Goal: Task Accomplishment & Management: Use online tool/utility

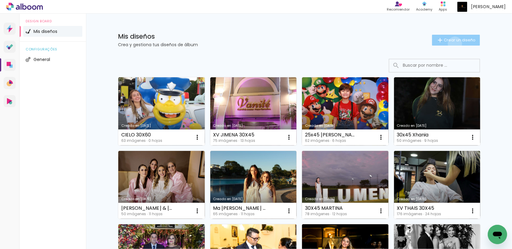
click at [452, 44] on paper-button "Crear un diseño" at bounding box center [456, 40] width 48 height 11
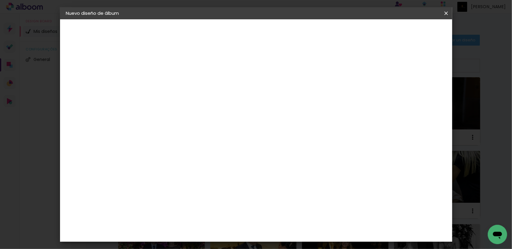
click at [165, 82] on input at bounding box center [165, 80] width 0 height 9
type input "d"
click at [165, 84] on input "DEBUT INES" at bounding box center [165, 80] width 0 height 9
type input "DEBUT INES 30X50"
type paper-input "DEBUT INES 30X50"
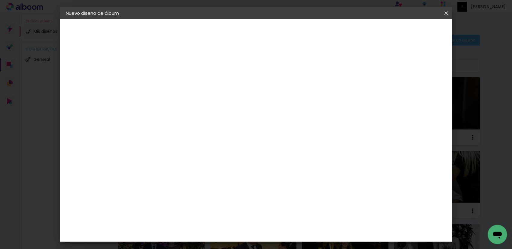
click at [0, 0] on header "Información Da un título a tu álbum. Avanzar" at bounding box center [0, 0] width 0 height 0
click at [0, 0] on slot "Avanzar" at bounding box center [0, 0] width 0 height 0
click at [0, 0] on slot "Tamaño libre" at bounding box center [0, 0] width 0 height 0
click at [259, 26] on header "Proveedor Elija un proveedor o avance con el tamaño libre. Volver Avanzar" at bounding box center [199, 39] width 121 height 41
click at [0, 0] on slot "Avanzar" at bounding box center [0, 0] width 0 height 0
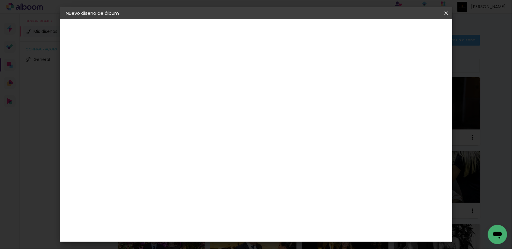
scroll to position [56, 0]
click at [292, 196] on input "60" at bounding box center [289, 194] width 16 height 9
type input "50"
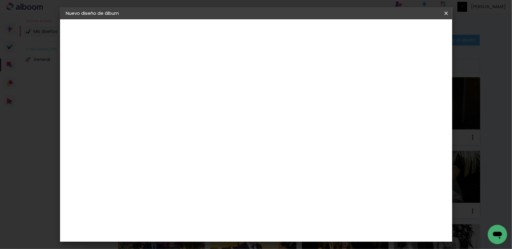
type paper-input "50"
click at [407, 30] on span "Empezar diseño" at bounding box center [391, 32] width 34 height 4
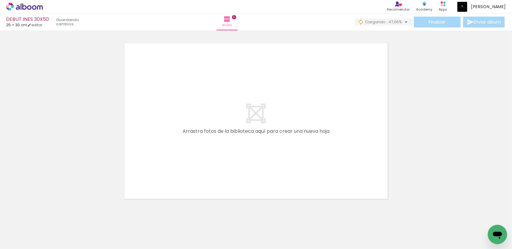
click at [348, 115] on quentale-layouter at bounding box center [256, 120] width 269 height 161
click at [63, 242] on div at bounding box center [54, 228] width 18 height 27
drag, startPoint x: 199, startPoint y: 232, endPoint x: 226, endPoint y: 168, distance: 70.1
click at [269, 132] on quentale-workspace at bounding box center [256, 124] width 512 height 249
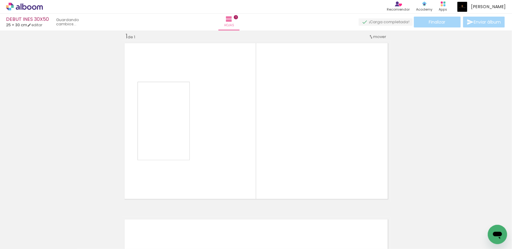
scroll to position [8, 0]
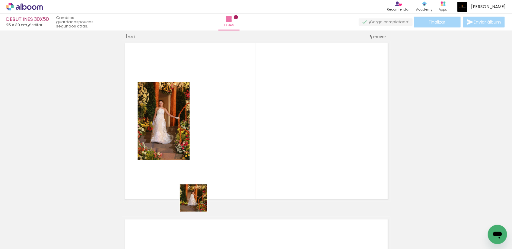
drag, startPoint x: 167, startPoint y: 238, endPoint x: 234, endPoint y: 152, distance: 108.9
click at [234, 152] on quentale-workspace at bounding box center [256, 124] width 512 height 249
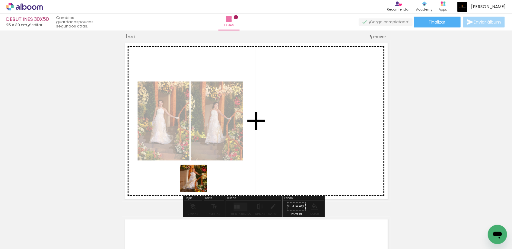
drag, startPoint x: 132, startPoint y: 232, endPoint x: 254, endPoint y: 142, distance: 151.5
click at [254, 141] on quentale-workspace at bounding box center [256, 124] width 512 height 249
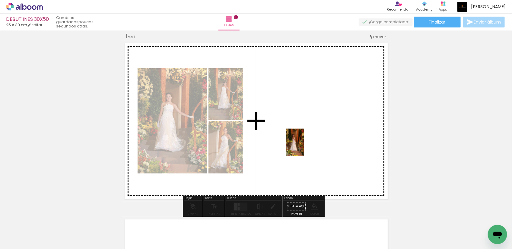
drag, startPoint x: 232, startPoint y: 229, endPoint x: 307, endPoint y: 141, distance: 115.8
click at [306, 143] on quentale-workspace at bounding box center [256, 124] width 512 height 249
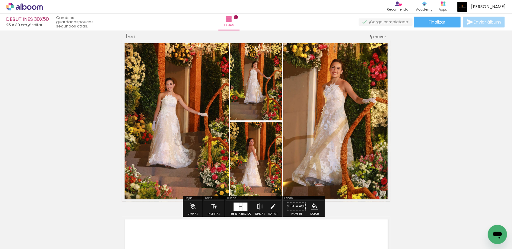
click at [243, 208] on div at bounding box center [244, 207] width 5 height 8
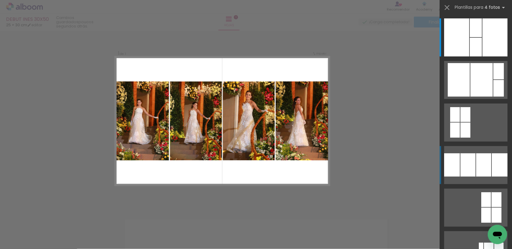
click at [483, 56] on div at bounding box center [495, 37] width 25 height 38
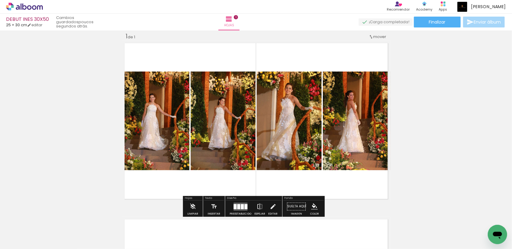
click at [311, 207] on iron-icon "color picker" at bounding box center [314, 206] width 7 height 7
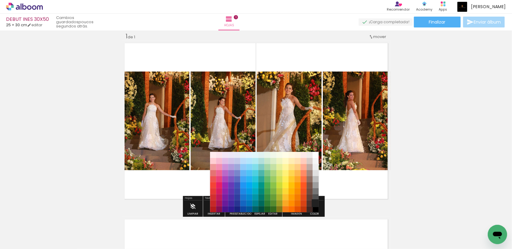
click at [314, 202] on paper-item "#212121" at bounding box center [316, 203] width 6 height 6
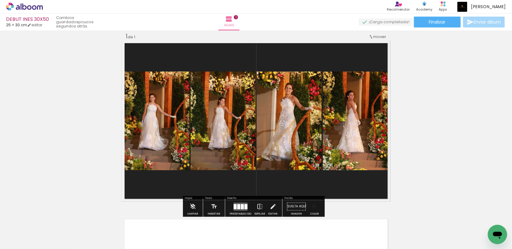
click at [315, 208] on iron-icon "color picker" at bounding box center [314, 206] width 7 height 7
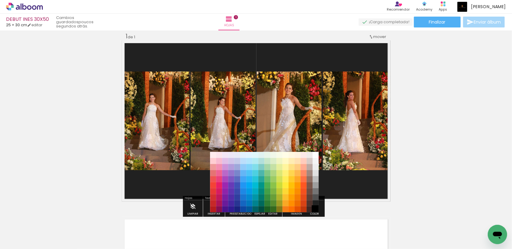
click at [315, 211] on paper-item "#000000" at bounding box center [316, 209] width 6 height 6
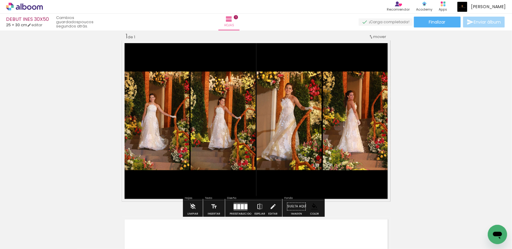
click at [445, 131] on div "Insertar hoja 1 de 1" at bounding box center [256, 201] width 512 height 353
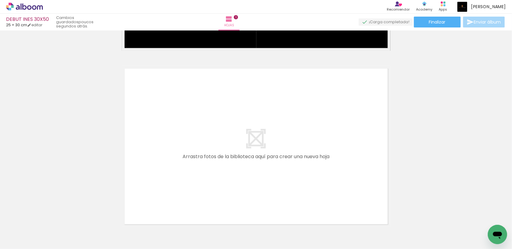
scroll to position [0, 181]
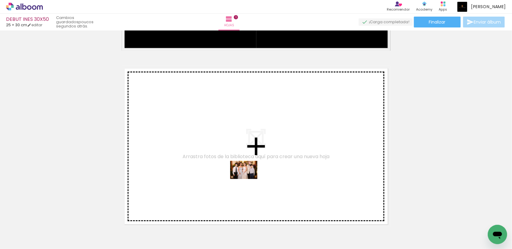
drag, startPoint x: 288, startPoint y: 230, endPoint x: 247, endPoint y: 177, distance: 67.2
click at [247, 177] on quentale-workspace at bounding box center [256, 124] width 512 height 249
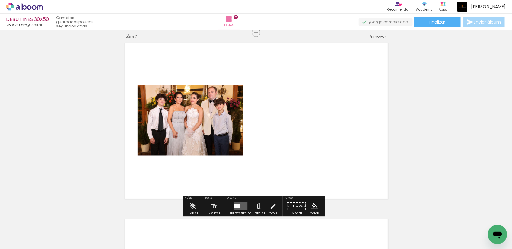
scroll to position [184, 0]
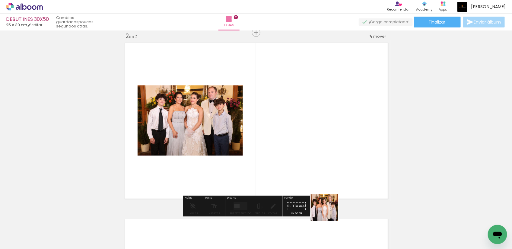
drag, startPoint x: 326, startPoint y: 231, endPoint x: 310, endPoint y: 147, distance: 85.4
click at [310, 147] on quentale-workspace at bounding box center [256, 124] width 512 height 249
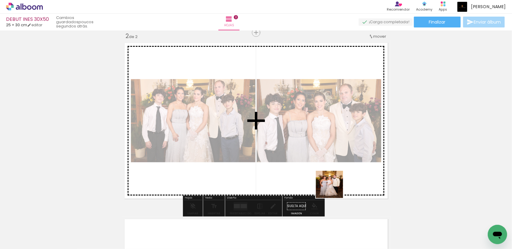
drag, startPoint x: 357, startPoint y: 238, endPoint x: 325, endPoint y: 165, distance: 79.3
click at [325, 165] on quentale-workspace at bounding box center [256, 124] width 512 height 249
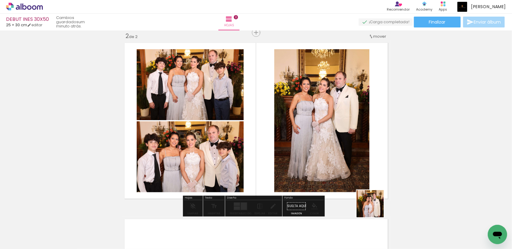
drag, startPoint x: 389, startPoint y: 235, endPoint x: 337, endPoint y: 152, distance: 97.7
click at [341, 159] on quentale-workspace at bounding box center [256, 124] width 512 height 249
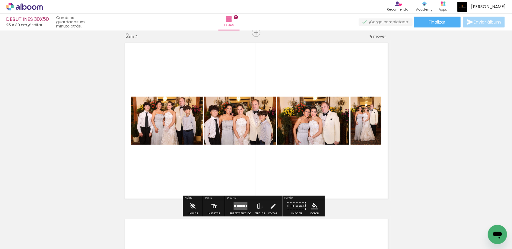
click at [242, 204] on quentale-layouter at bounding box center [241, 206] width 14 height 8
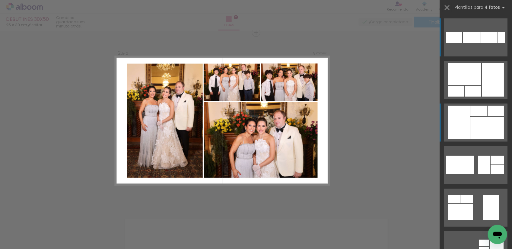
click at [462, 43] on div at bounding box center [454, 37] width 16 height 11
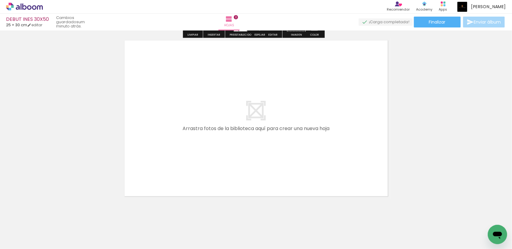
scroll to position [372, 0]
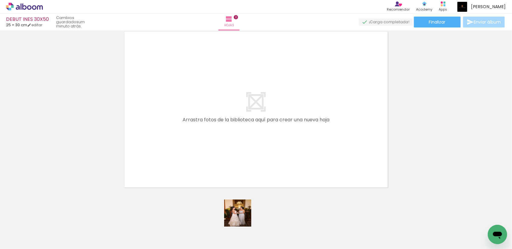
drag, startPoint x: 249, startPoint y: 232, endPoint x: 192, endPoint y: 112, distance: 132.4
click at [190, 111] on quentale-workspace at bounding box center [256, 124] width 512 height 249
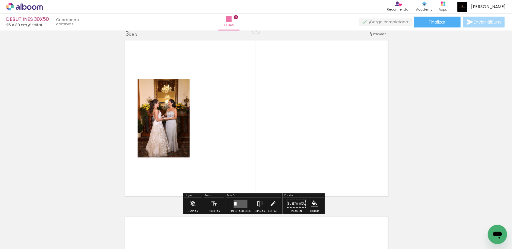
scroll to position [360, 0]
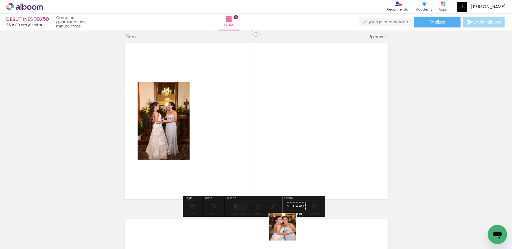
drag, startPoint x: 288, startPoint y: 240, endPoint x: 254, endPoint y: 139, distance: 106.4
click at [245, 138] on quentale-workspace at bounding box center [256, 124] width 512 height 249
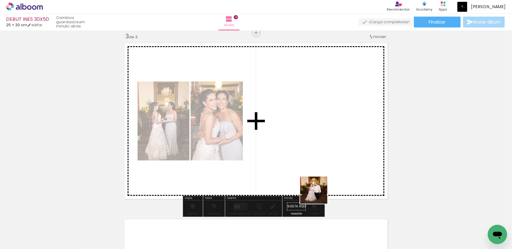
drag, startPoint x: 327, startPoint y: 233, endPoint x: 308, endPoint y: 144, distance: 90.9
click at [306, 149] on quentale-workspace at bounding box center [256, 124] width 512 height 249
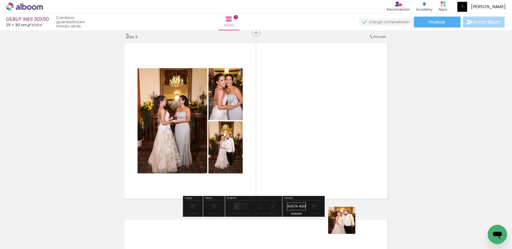
drag, startPoint x: 353, startPoint y: 236, endPoint x: 353, endPoint y: 168, distance: 67.6
click at [315, 150] on quentale-workspace at bounding box center [256, 124] width 512 height 249
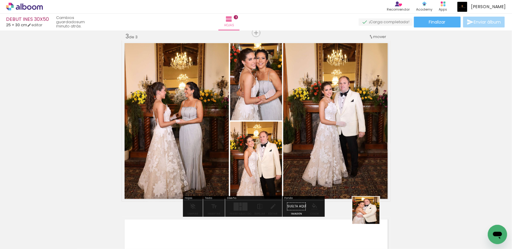
drag, startPoint x: 386, startPoint y: 232, endPoint x: 339, endPoint y: 171, distance: 77.0
click at [340, 172] on quentale-workspace at bounding box center [256, 124] width 512 height 249
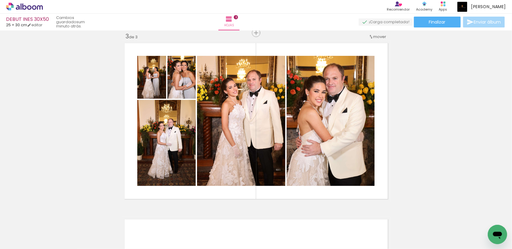
scroll to position [0, 476]
drag, startPoint x: 308, startPoint y: 233, endPoint x: 334, endPoint y: 228, distance: 26.5
click at [295, 162] on quentale-workspace at bounding box center [256, 124] width 512 height 249
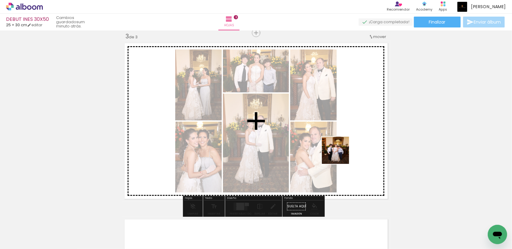
drag, startPoint x: 328, startPoint y: 238, endPoint x: 337, endPoint y: 141, distance: 97.0
click at [339, 147] on quentale-workspace at bounding box center [256, 124] width 512 height 249
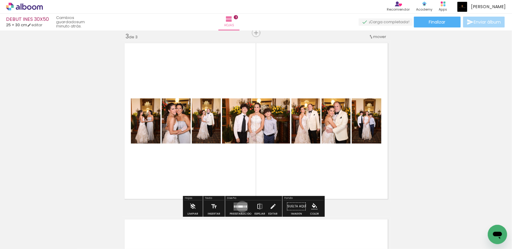
click at [241, 207] on div at bounding box center [240, 207] width 5 height 2
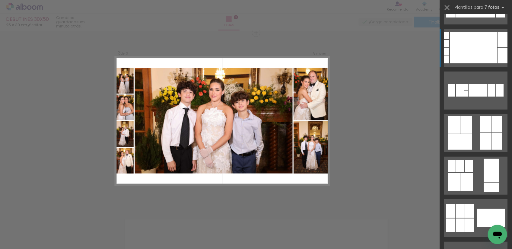
scroll to position [75, 0]
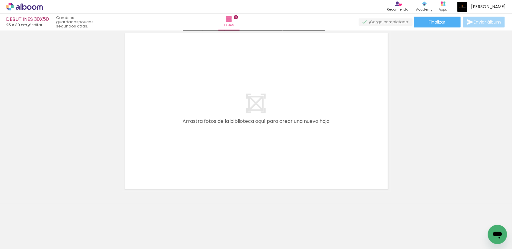
scroll to position [548, 0]
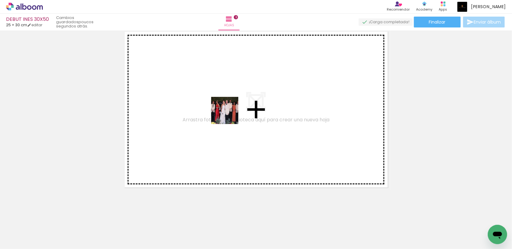
drag, startPoint x: 332, startPoint y: 228, endPoint x: 213, endPoint y: 81, distance: 189.3
click at [189, 55] on quentale-workspace at bounding box center [256, 124] width 512 height 249
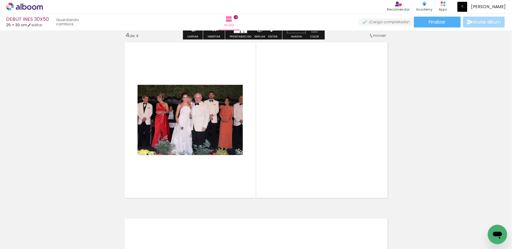
scroll to position [536, 0]
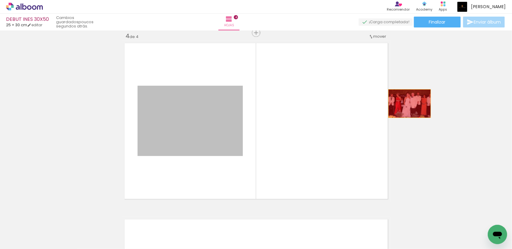
drag, startPoint x: 209, startPoint y: 120, endPoint x: 413, endPoint y: 103, distance: 204.4
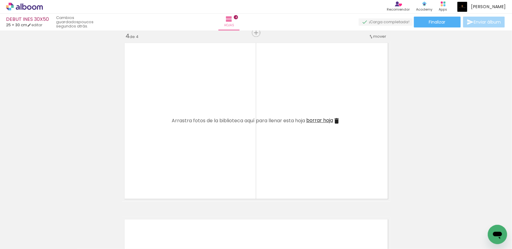
scroll to position [0, 0]
click at [22, 230] on input "Todas las fotos" at bounding box center [13, 230] width 17 height 5
click at [0, 0] on slot "No usadas" at bounding box center [0, 0] width 0 height 0
type input "No usadas"
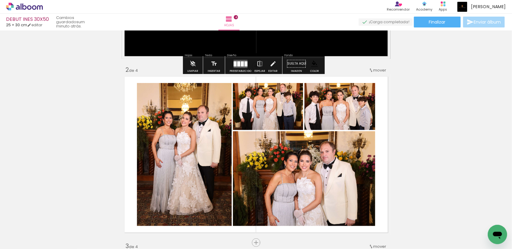
scroll to position [151, 0]
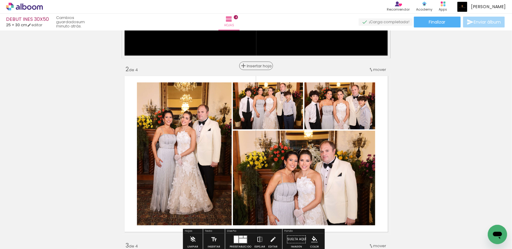
click at [253, 66] on span "Insertar hoja" at bounding box center [259, 66] width 24 height 4
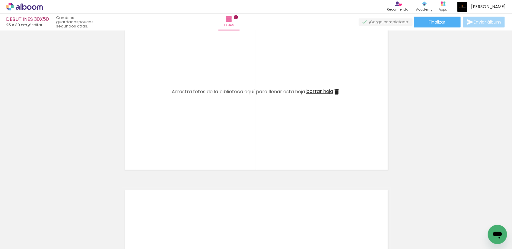
scroll to position [755, 0]
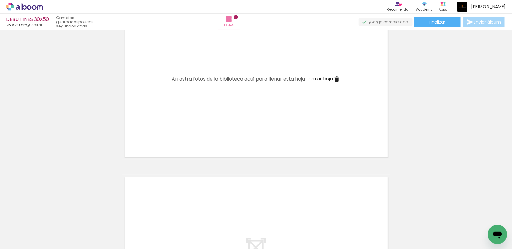
drag, startPoint x: 64, startPoint y: 227, endPoint x: 176, endPoint y: 134, distance: 145.1
click at [174, 136] on quentale-workspace at bounding box center [256, 124] width 512 height 249
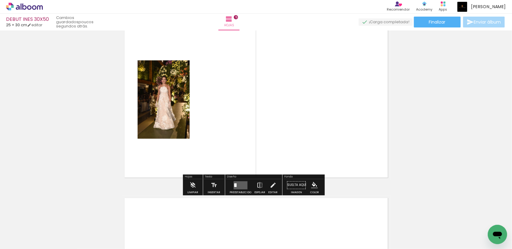
scroll to position [717, 0]
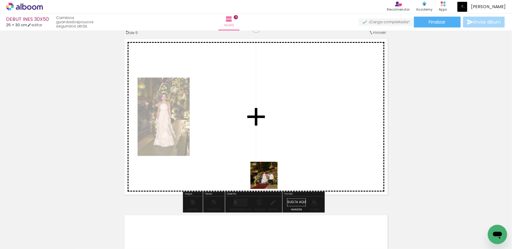
drag, startPoint x: 272, startPoint y: 232, endPoint x: 260, endPoint y: 139, distance: 93.1
click at [259, 137] on quentale-workspace at bounding box center [256, 124] width 512 height 249
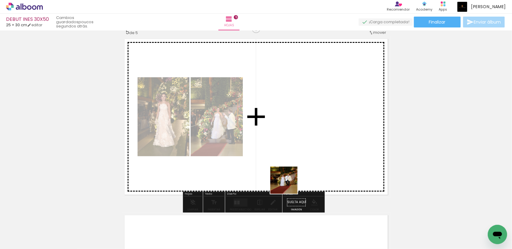
drag, startPoint x: 269, startPoint y: 227, endPoint x: 313, endPoint y: 130, distance: 106.6
click at [313, 132] on quentale-workspace at bounding box center [256, 124] width 512 height 249
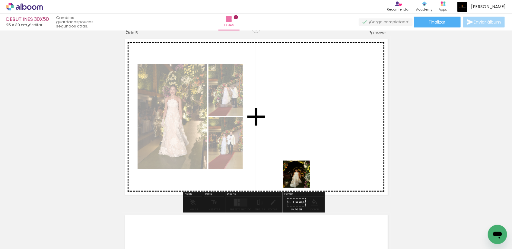
drag, startPoint x: 307, startPoint y: 232, endPoint x: 296, endPoint y: 146, distance: 86.4
click at [299, 151] on quentale-workspace at bounding box center [256, 124] width 512 height 249
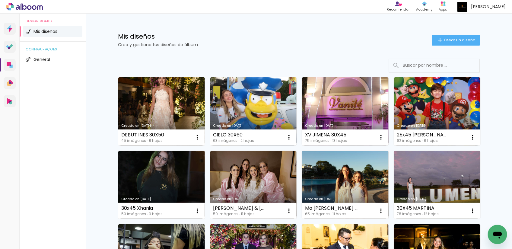
click at [300, 33] on div "Mis diseños Crea y gestiona tus diseños de álbum Crear un diseño" at bounding box center [299, 33] width 392 height 39
click at [241, 33] on div "Mis diseños Crea y gestiona tus diseños de álbum Crear un diseño" at bounding box center [299, 33] width 392 height 39
